Goal: Ask a question: Seek information or help from site administrators or community

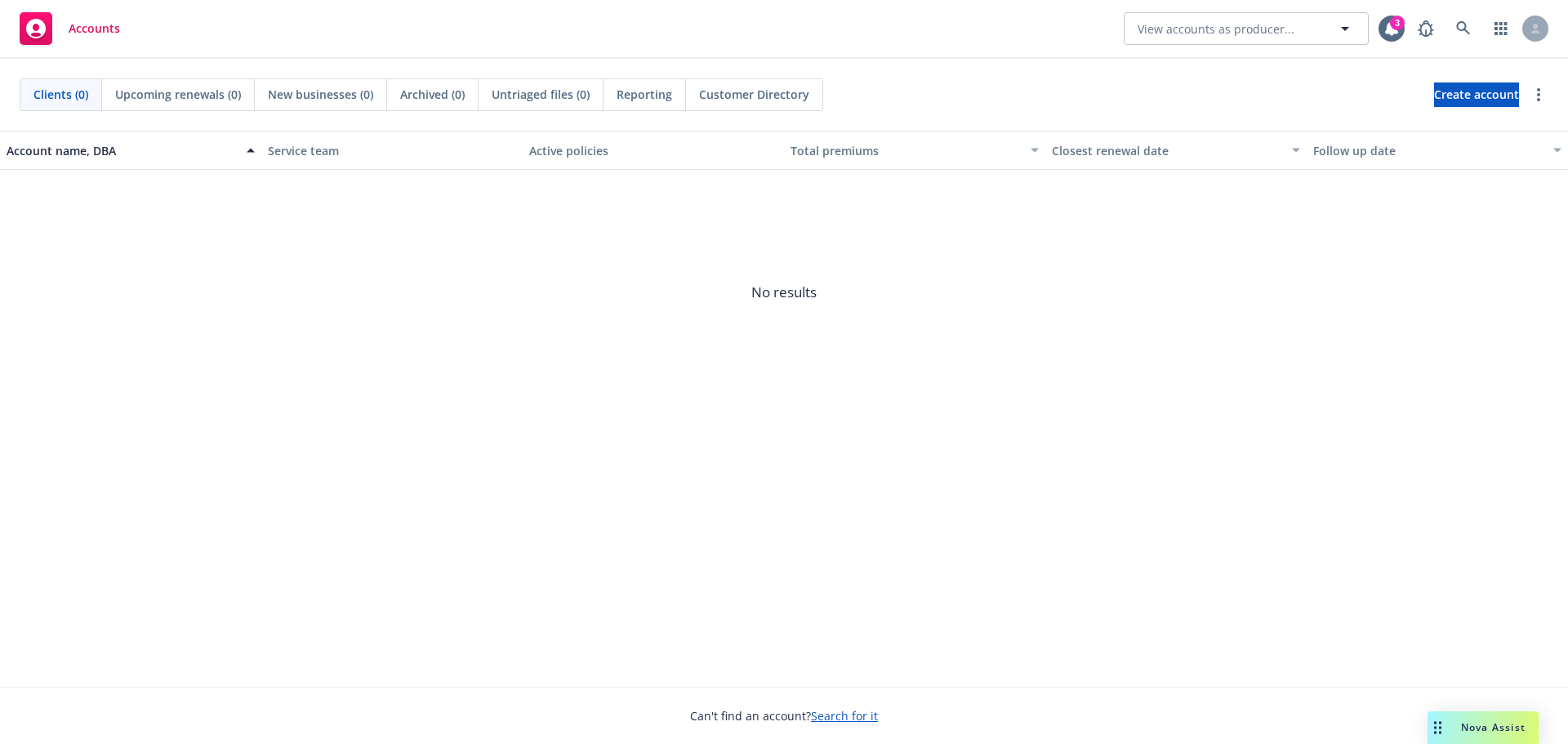
click at [1508, 720] on span "Nova Assist" at bounding box center [1494, 726] width 65 height 14
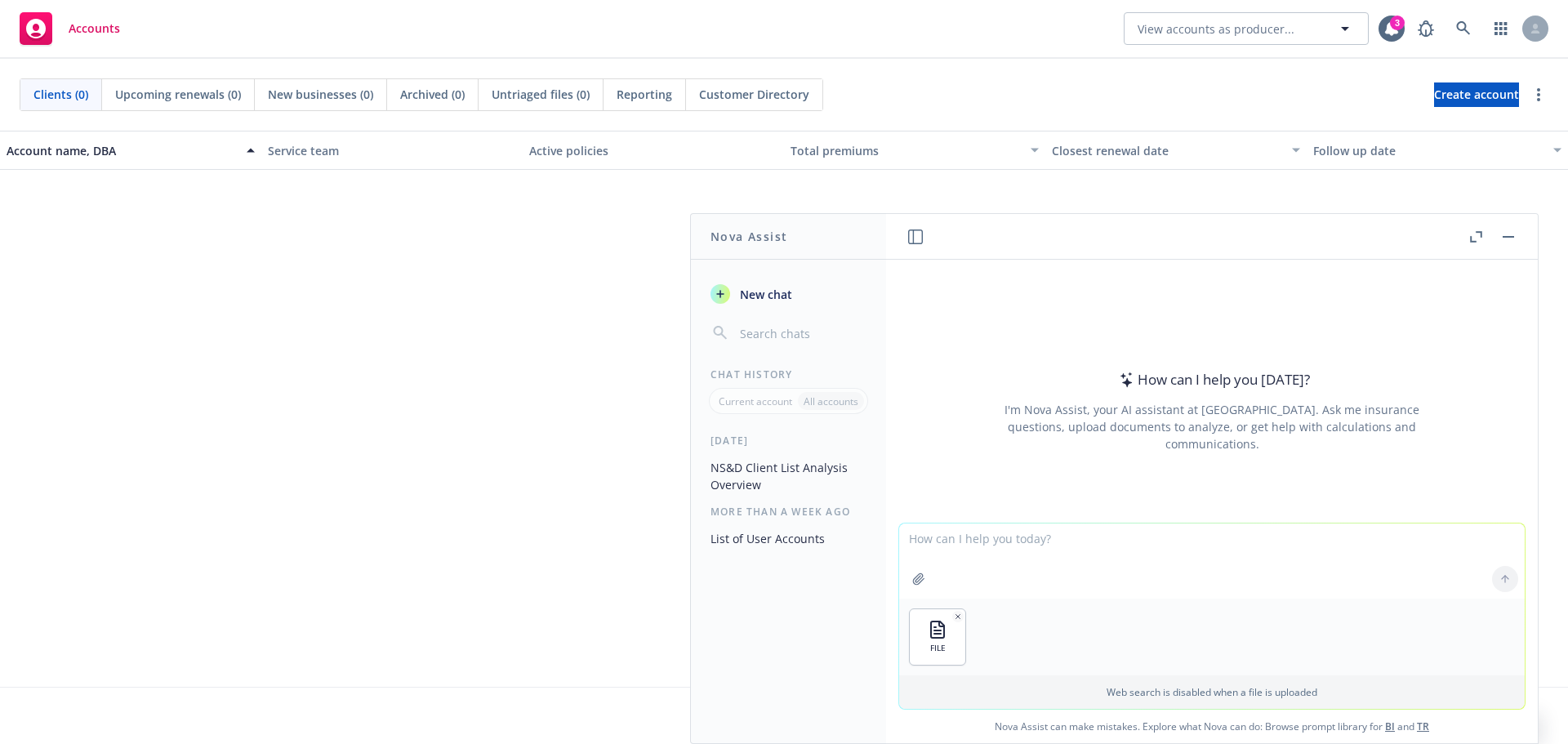
click at [1000, 550] on textarea at bounding box center [1212, 560] width 625 height 75
click at [1011, 539] on textarea "find me the website for these company" at bounding box center [1212, 559] width 625 height 77
click at [1238, 532] on textarea "find me the website and EID number for these company" at bounding box center [1212, 559] width 625 height 77
type textarea "find me the website and EID number for these companies"
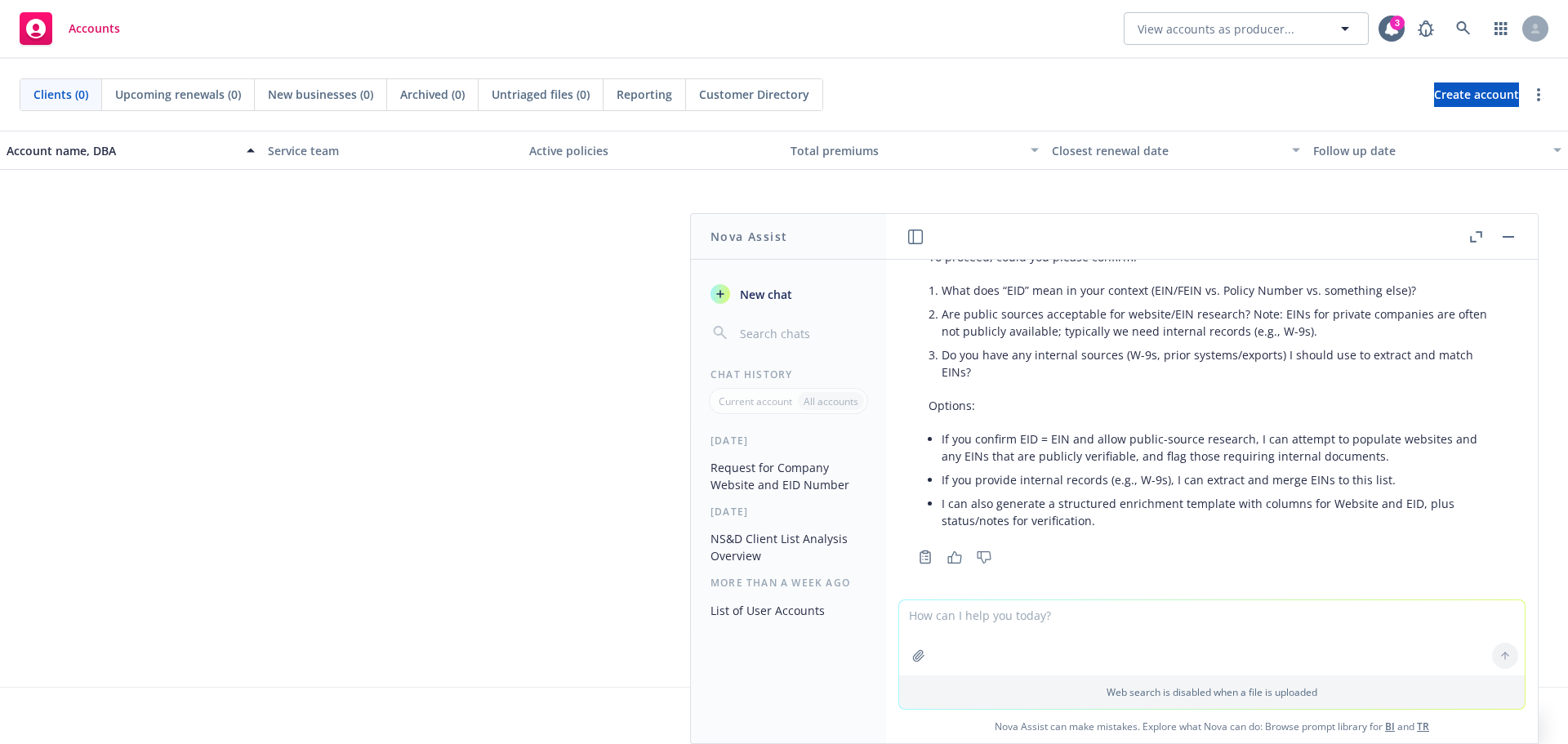
scroll to position [292, 0]
